Goal: Information Seeking & Learning: Learn about a topic

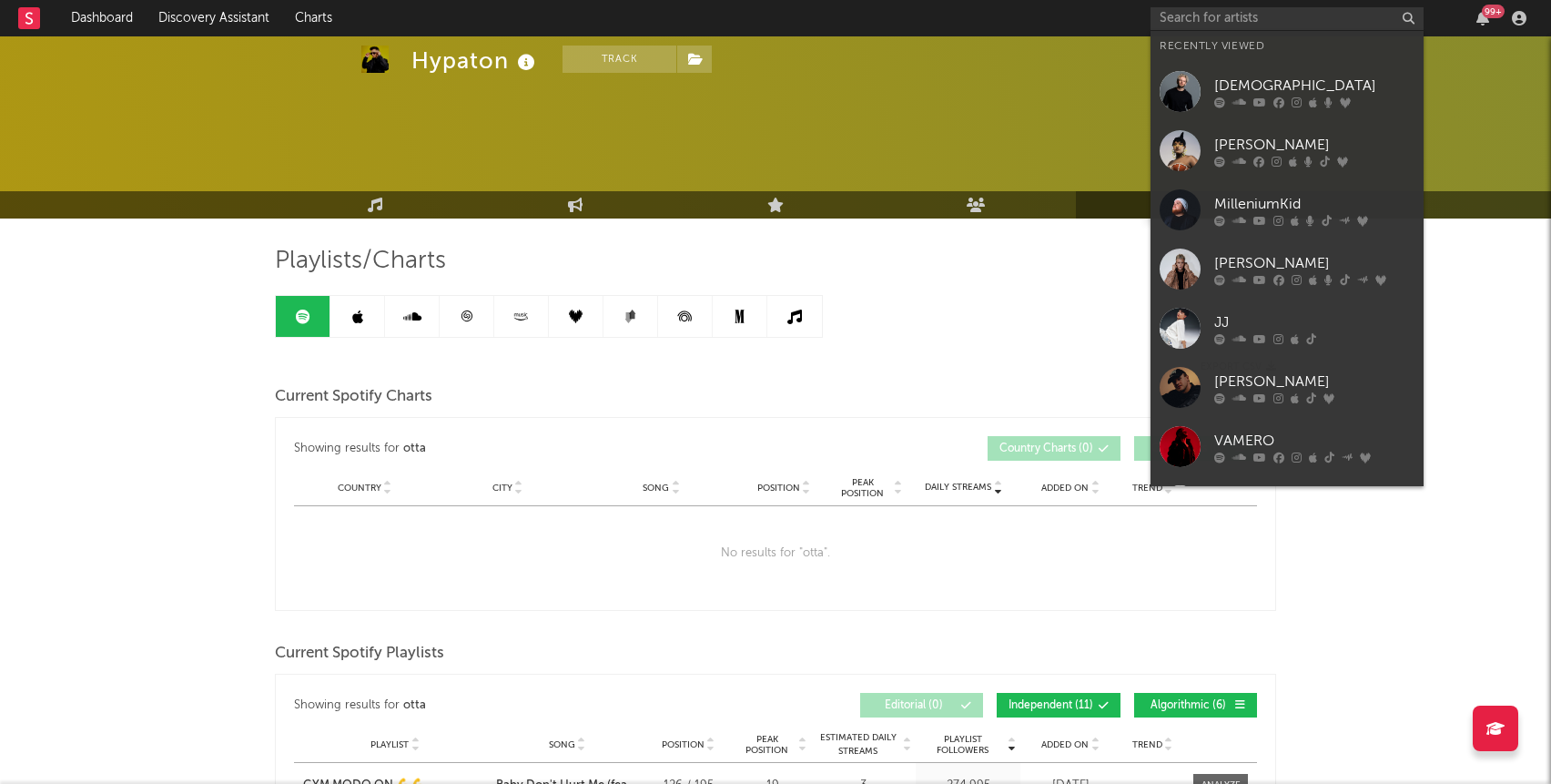
scroll to position [149, 0]
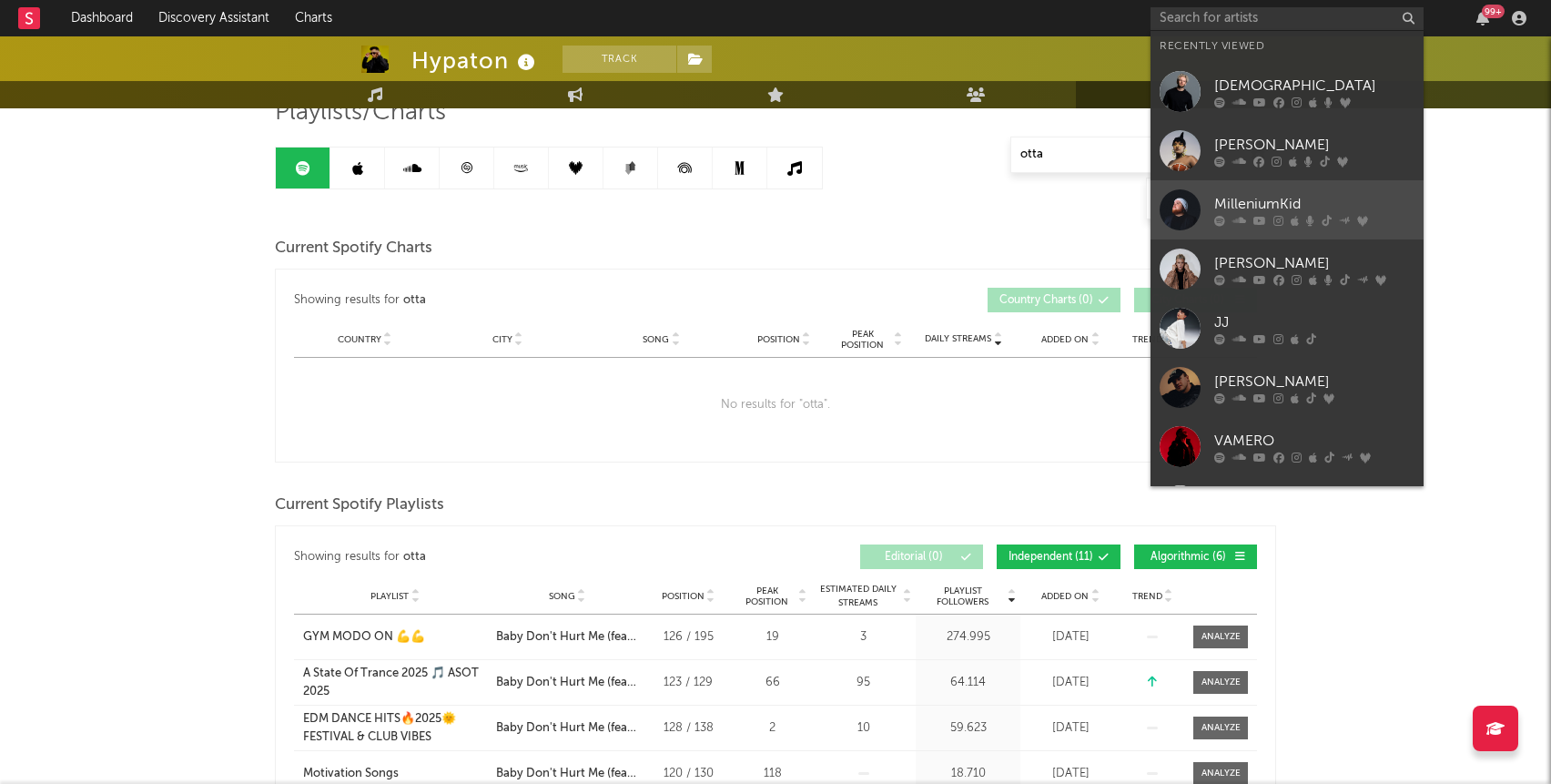
click at [1188, 203] on div at bounding box center [1180, 209] width 41 height 41
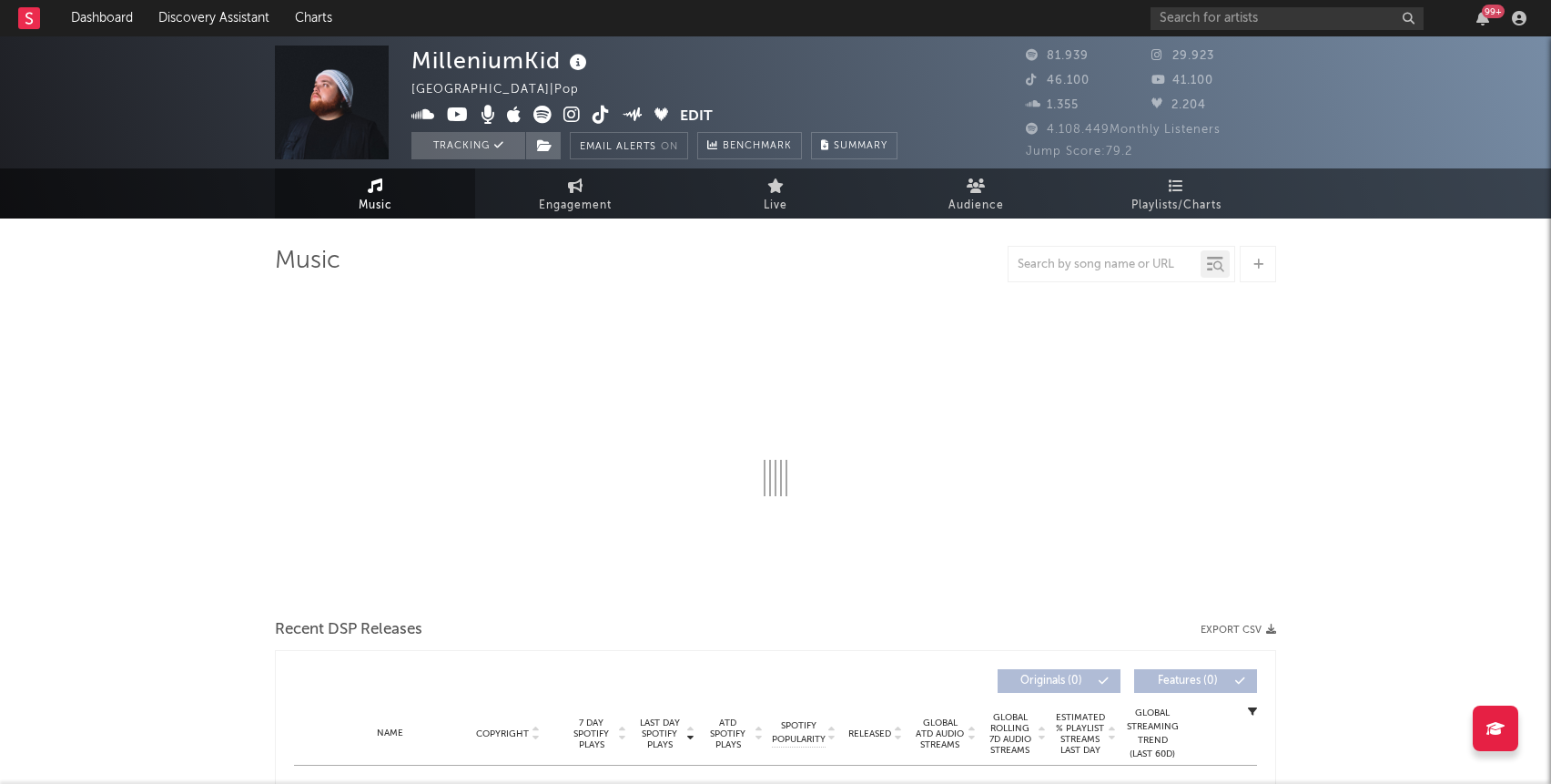
select select "6m"
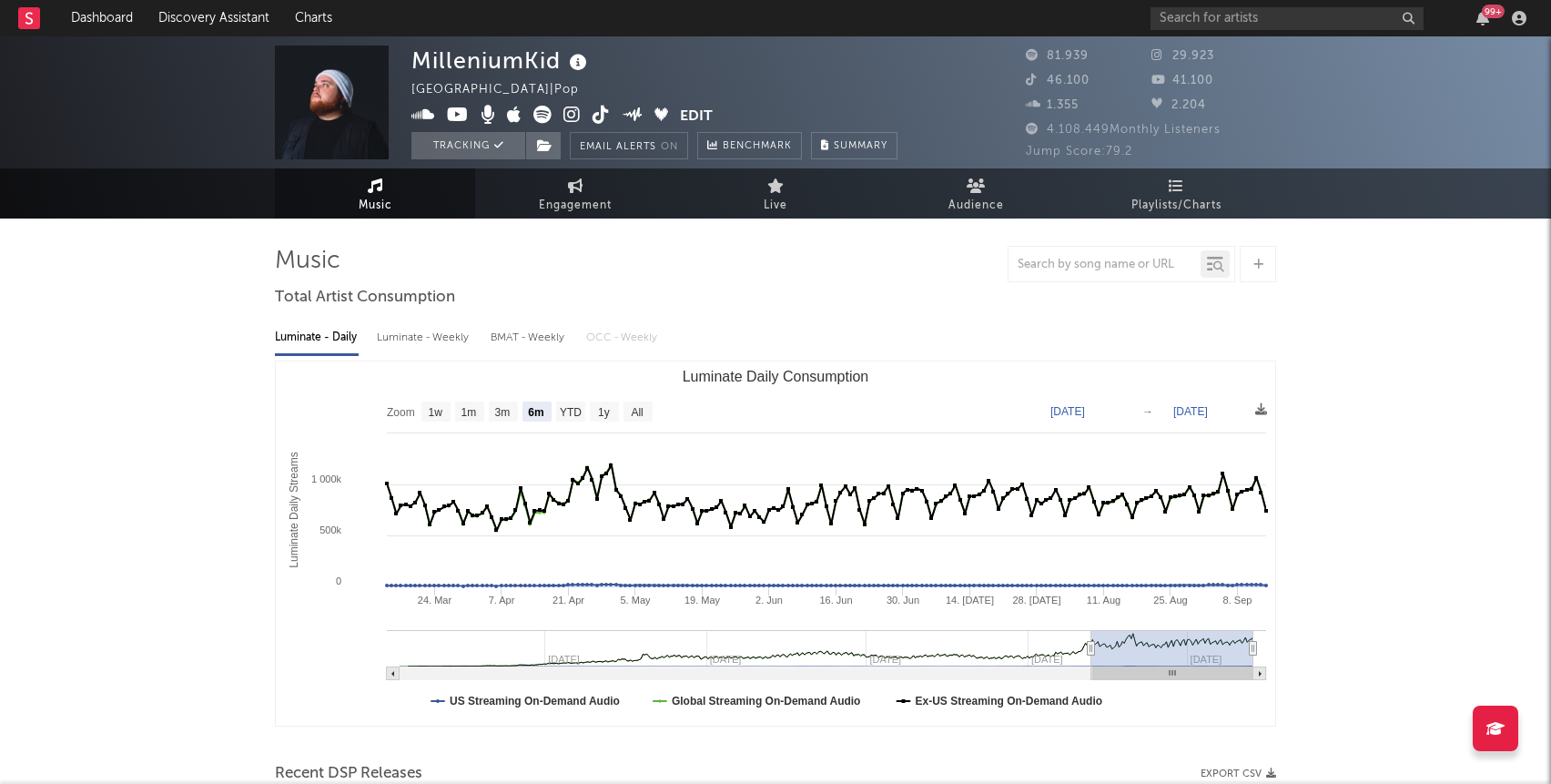
select select "6m"
click at [1168, 193] on link "Playlists/Charts" at bounding box center [1176, 194] width 201 height 50
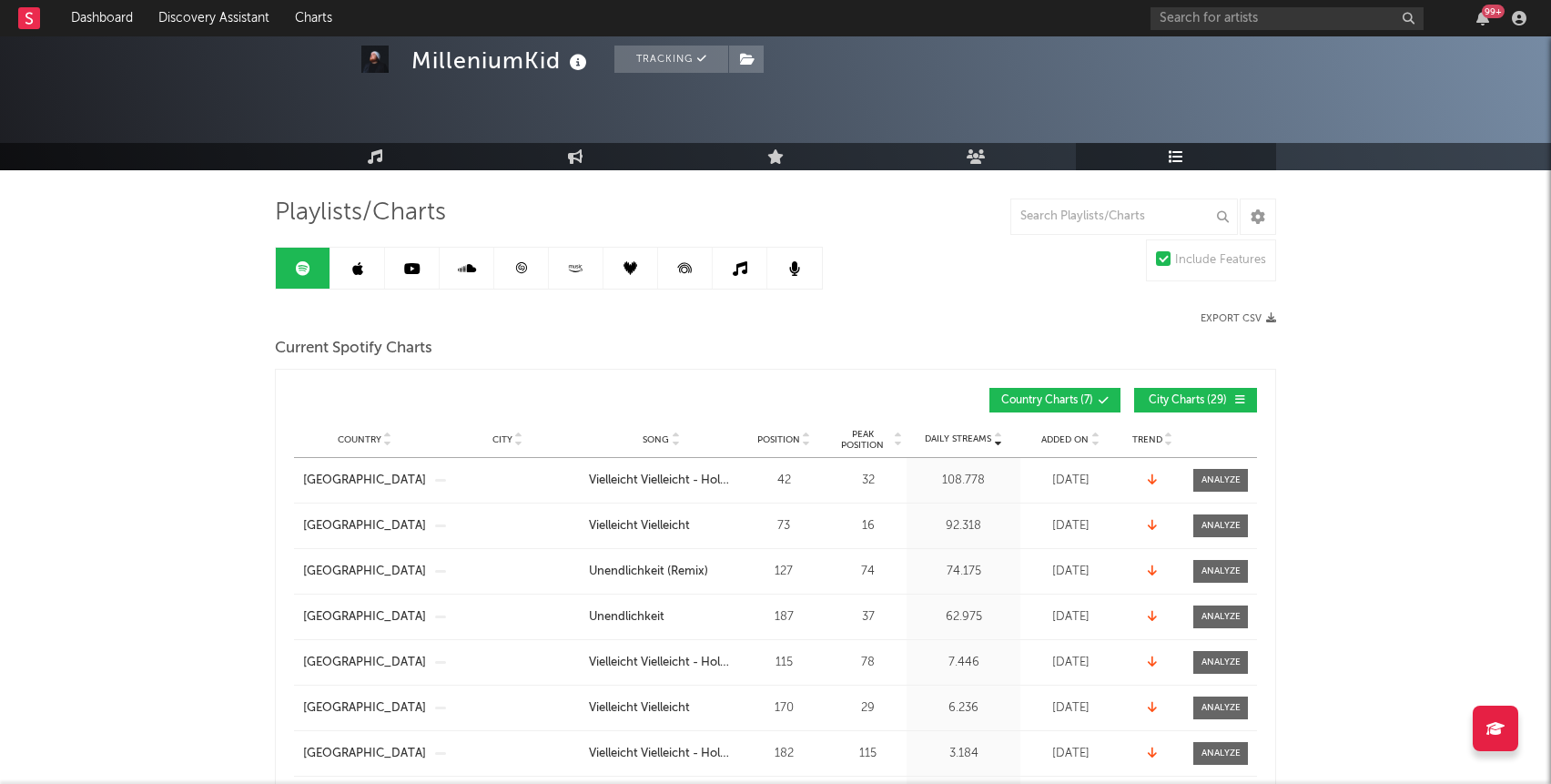
scroll to position [92, 0]
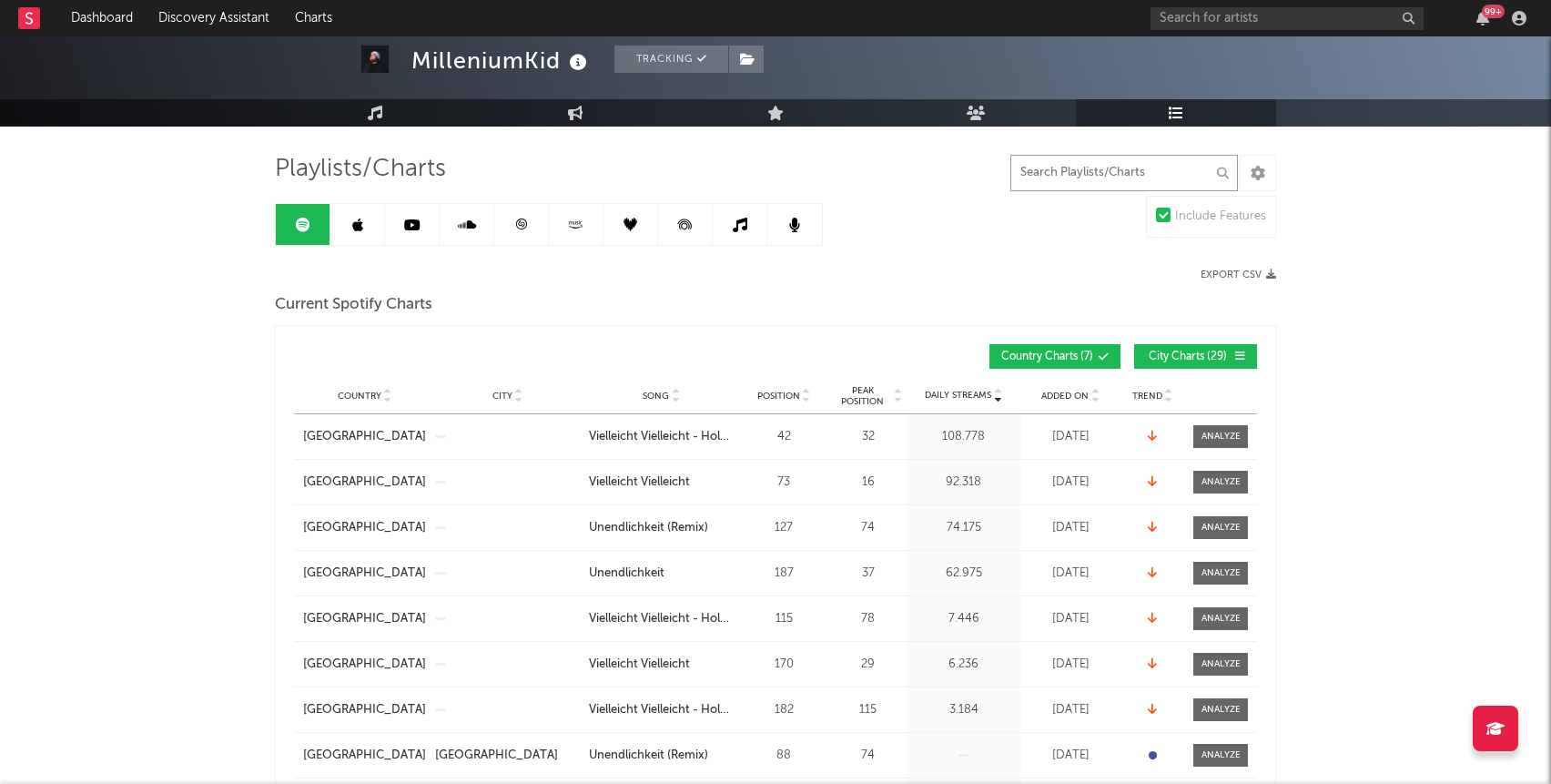
click at [1128, 171] on input "text" at bounding box center [1125, 173] width 228 height 37
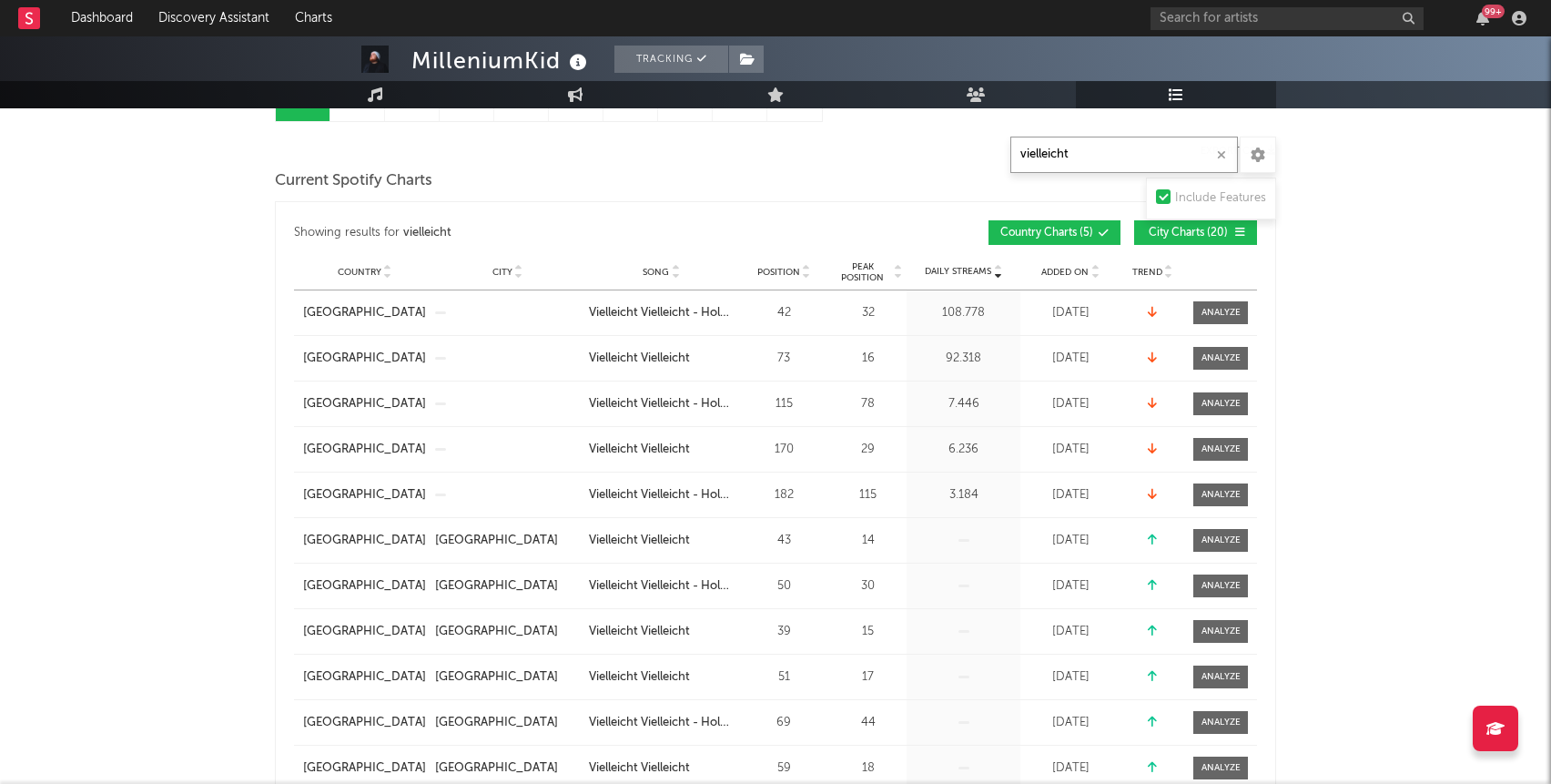
scroll to position [152, 0]
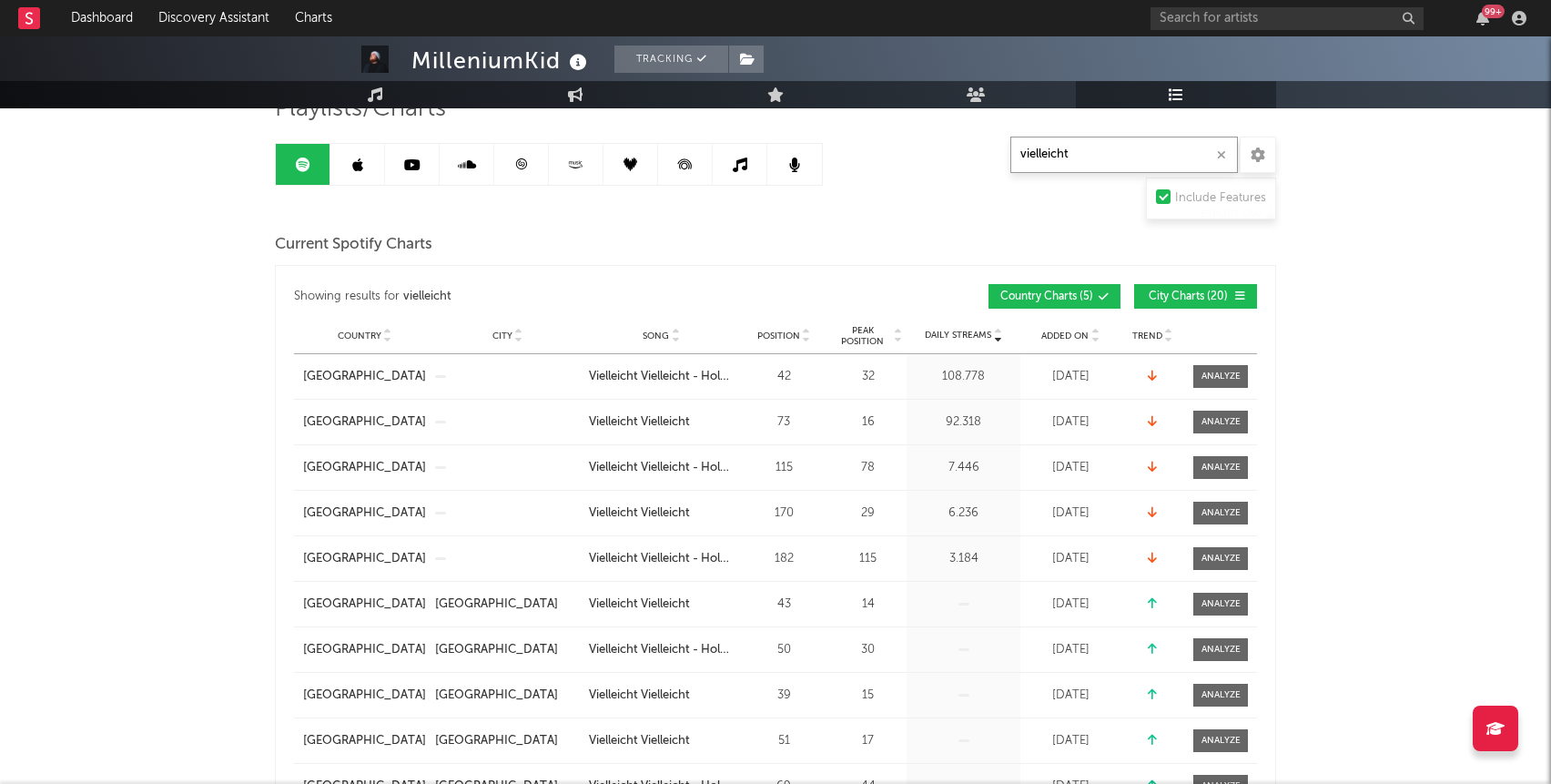
type input "vielleicht"
click at [1180, 292] on span "City Charts ( 20 )" at bounding box center [1187, 296] width 84 height 11
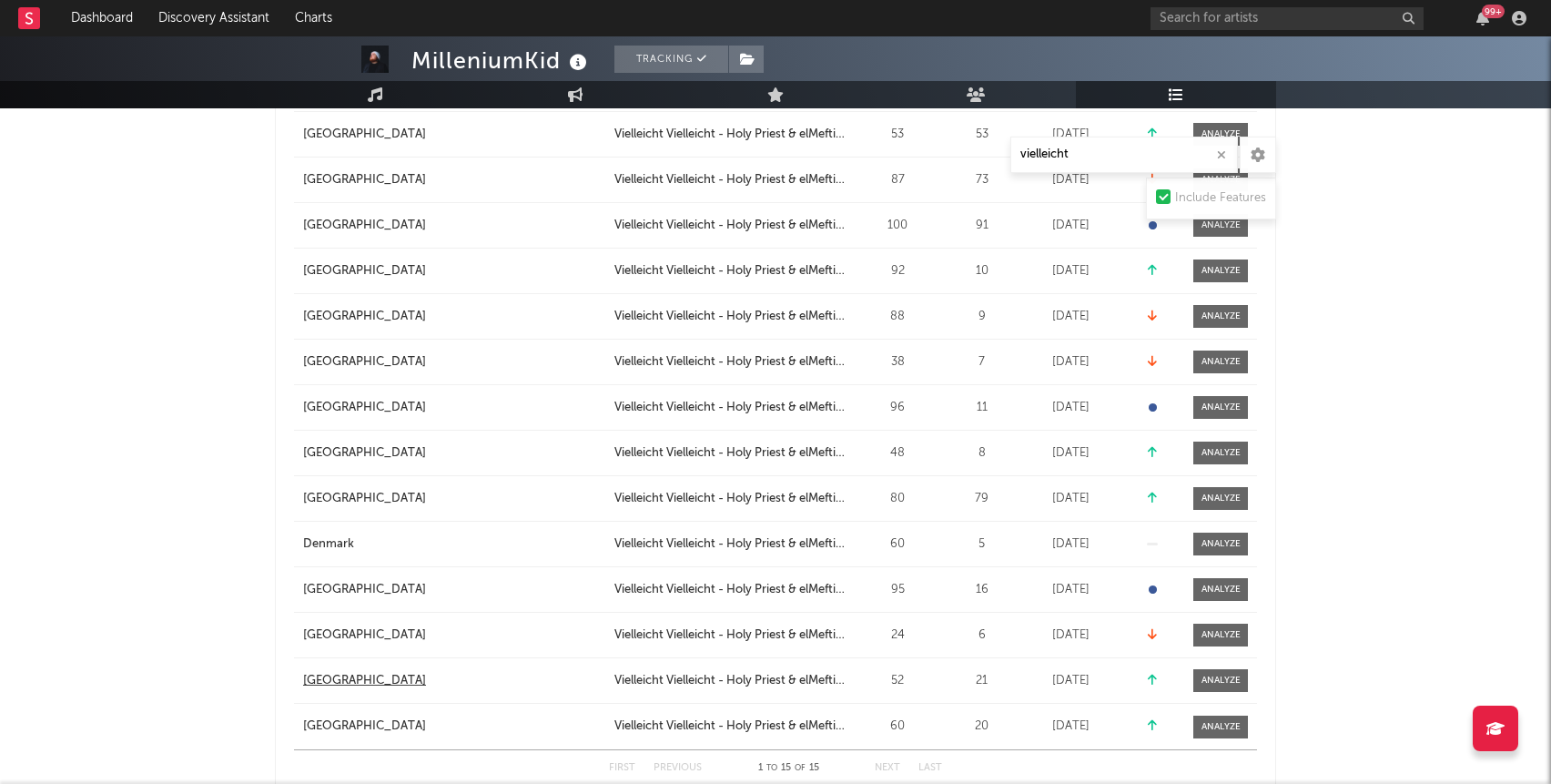
scroll to position [851, 0]
